Goal: Find specific page/section: Find specific page/section

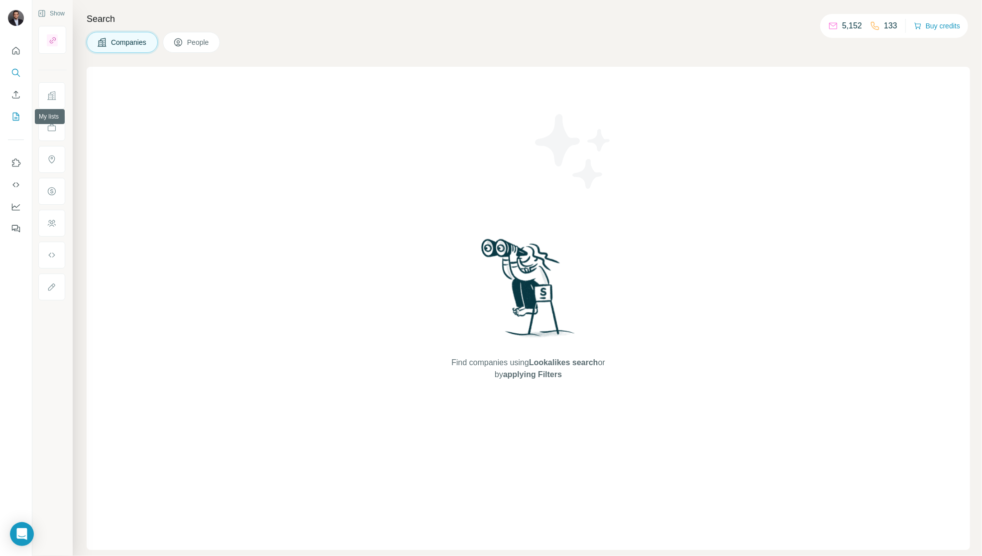
click at [14, 116] on icon "My lists" at bounding box center [16, 117] width 10 height 10
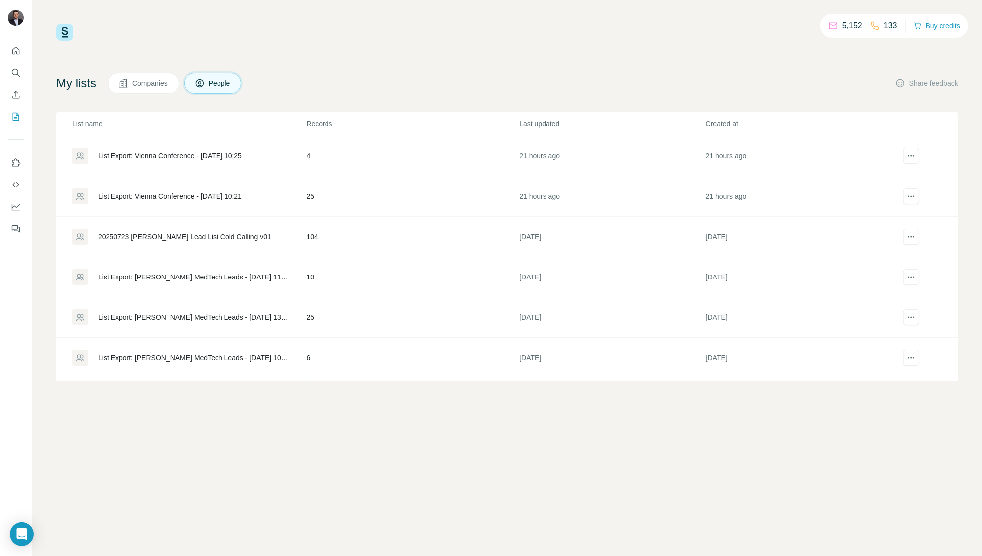
click at [204, 194] on div "List Export: Vienna Conference - [DATE] 10:21" at bounding box center [170, 196] width 144 height 10
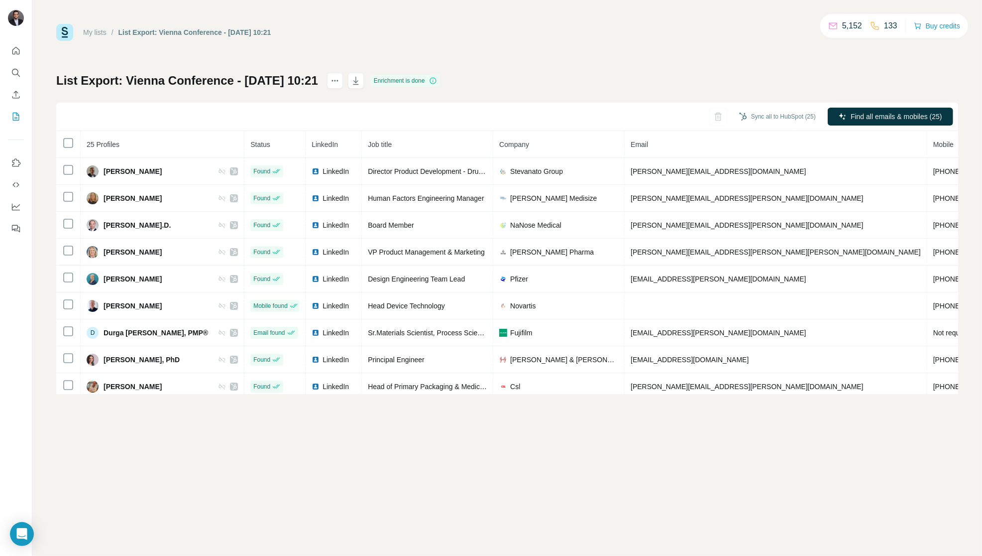
click at [529, 146] on span "Company" at bounding box center [514, 144] width 30 height 8
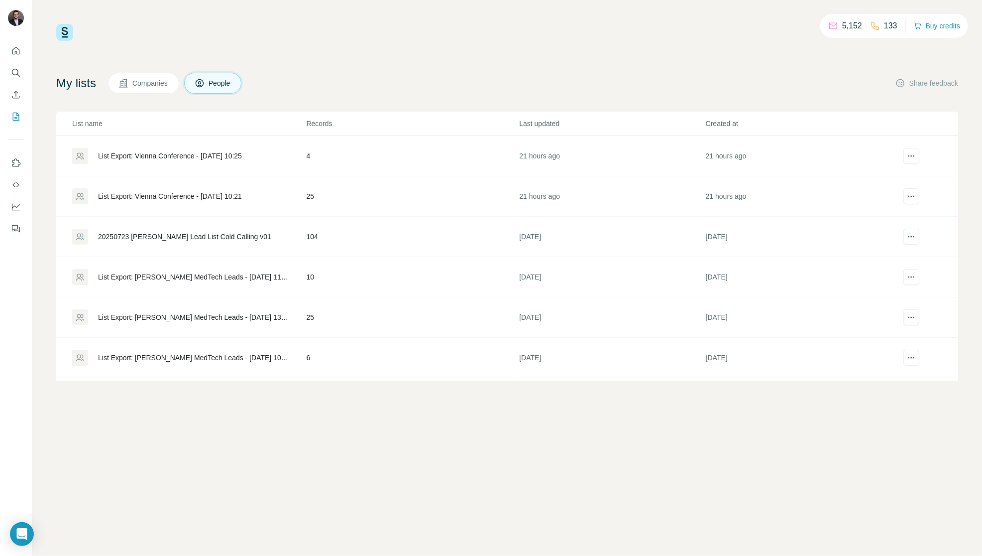
click at [187, 155] on div "List Export: Vienna Conference - [DATE] 10:25" at bounding box center [170, 156] width 144 height 10
